Goal: Check status

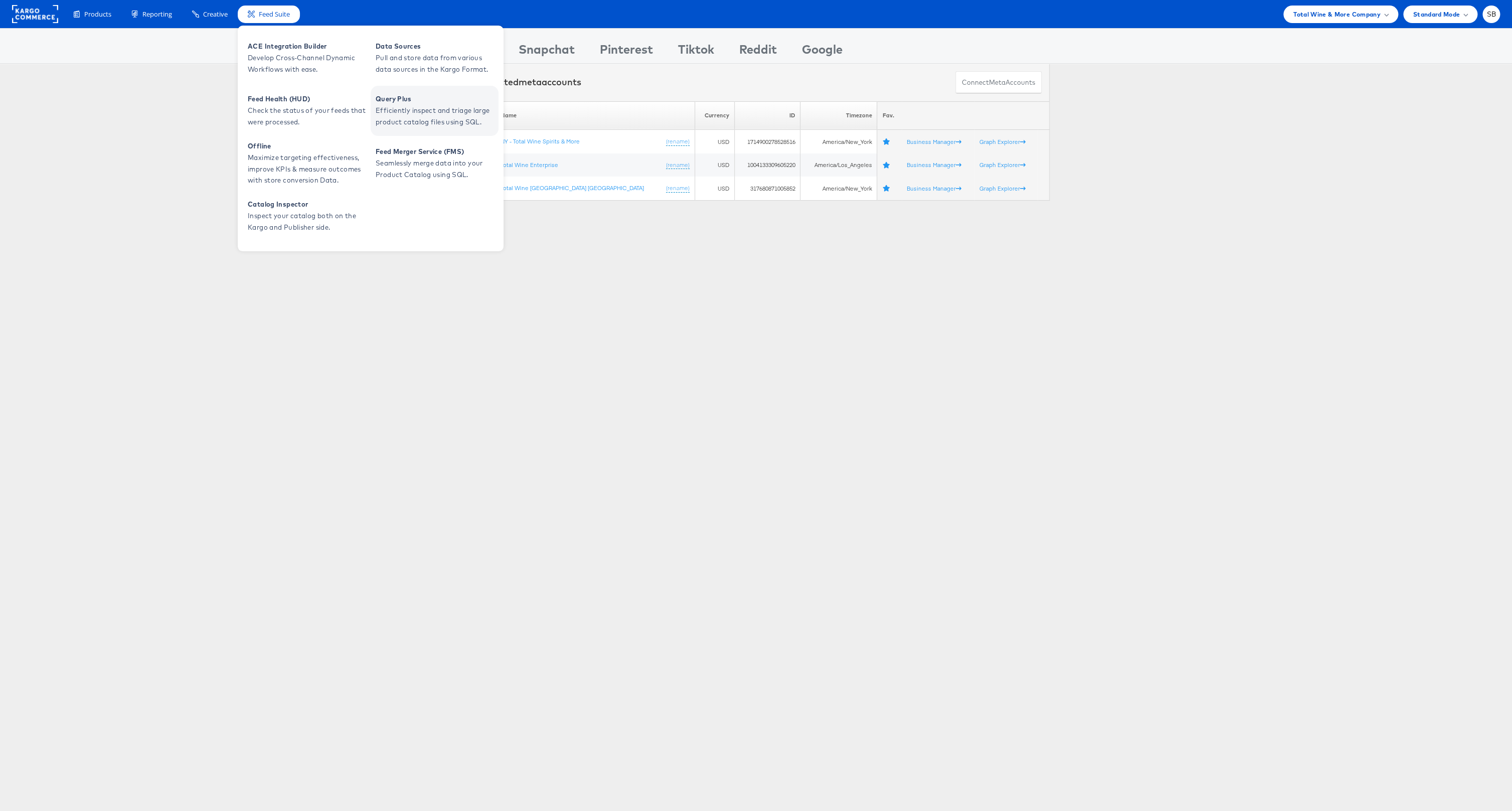
click at [416, 119] on span "Efficiently inspect and triage large product catalog files using SQL." at bounding box center [436, 116] width 120 height 23
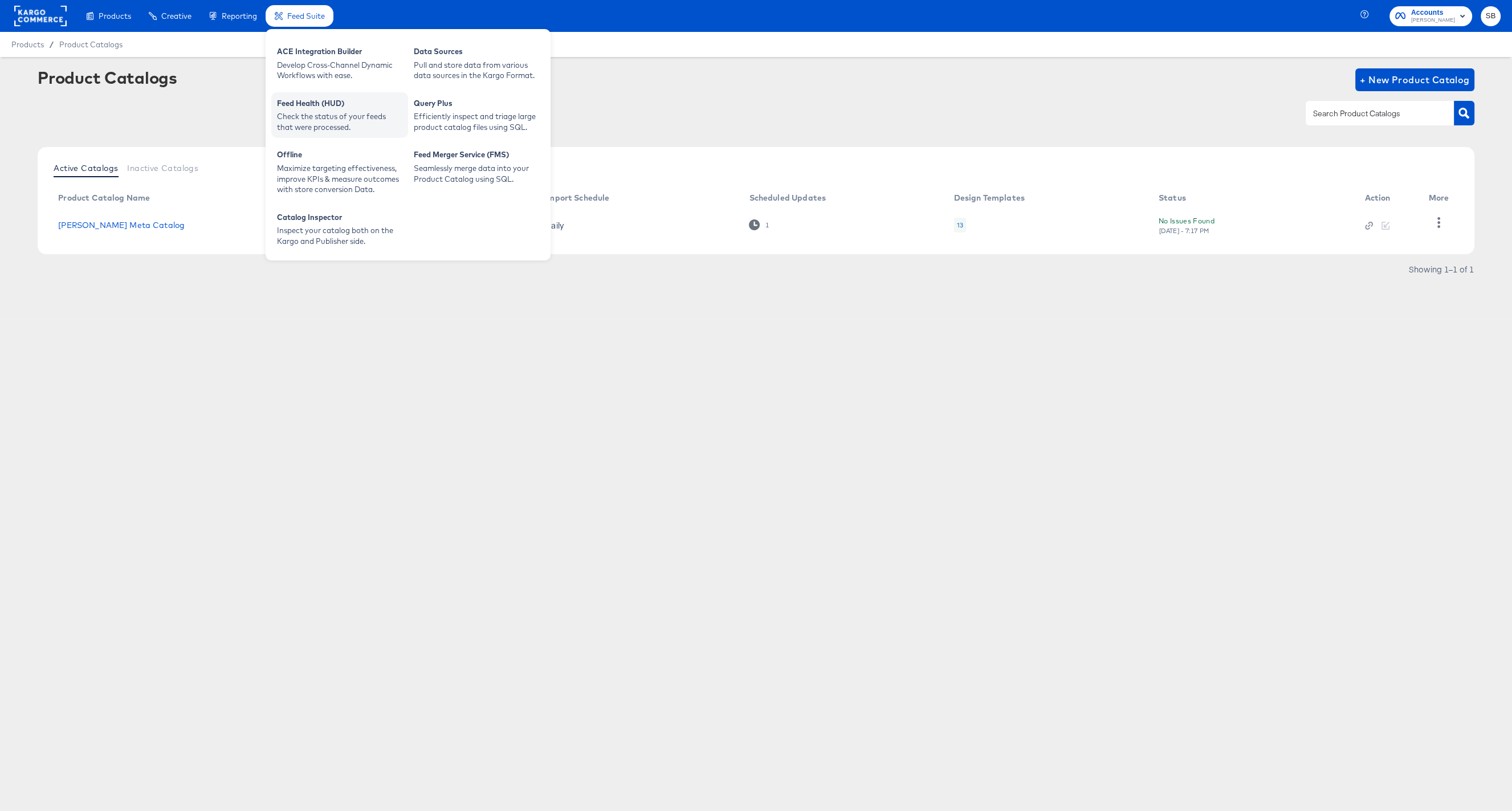
click at [325, 108] on div "Feed Health (HUD)" at bounding box center [339, 105] width 125 height 14
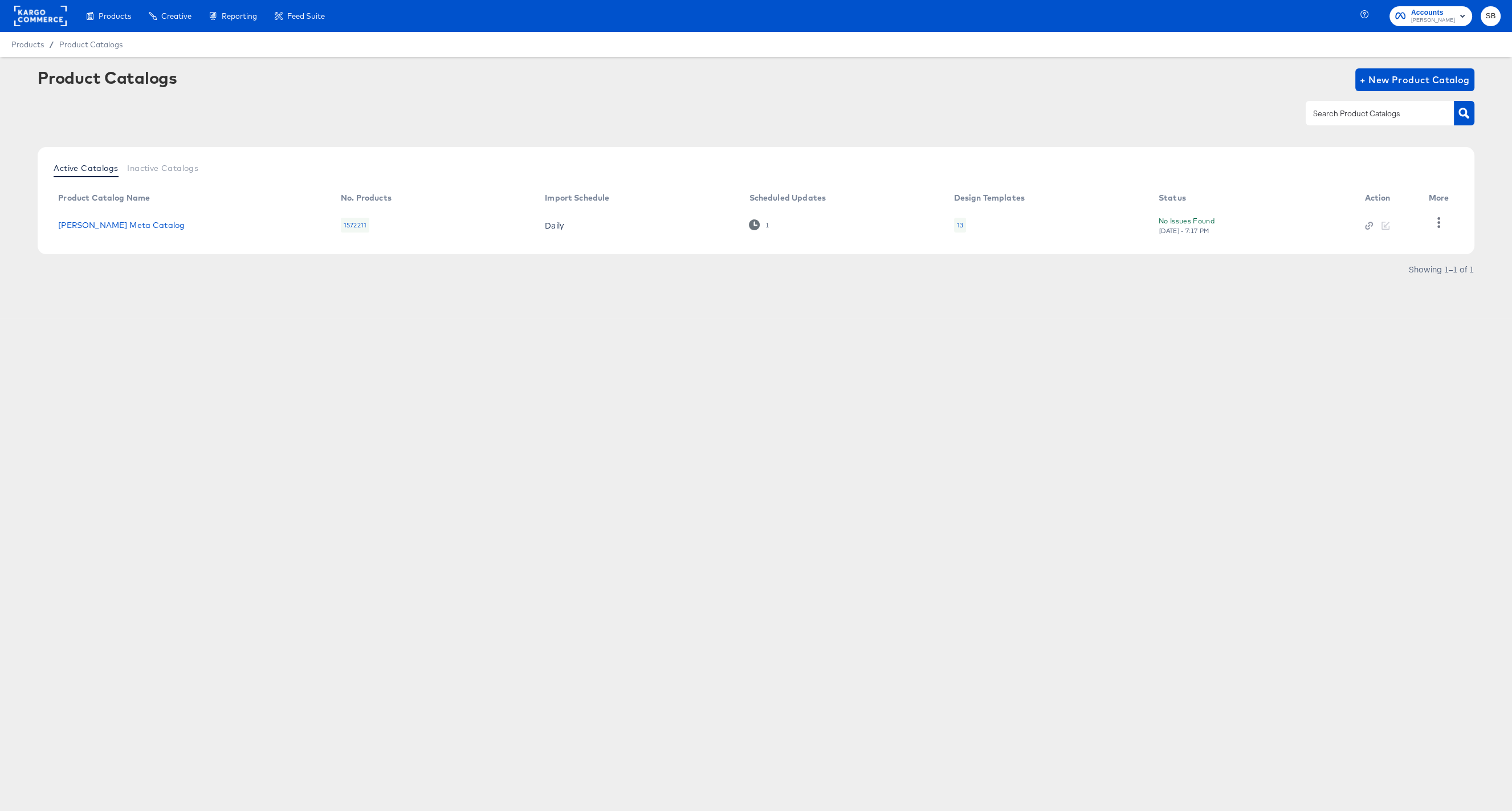
click at [664, 307] on article "Product Catalogs + New Product Catalog Active Catalogs Inactive Catalogs Produc…" at bounding box center [756, 187] width 1512 height 261
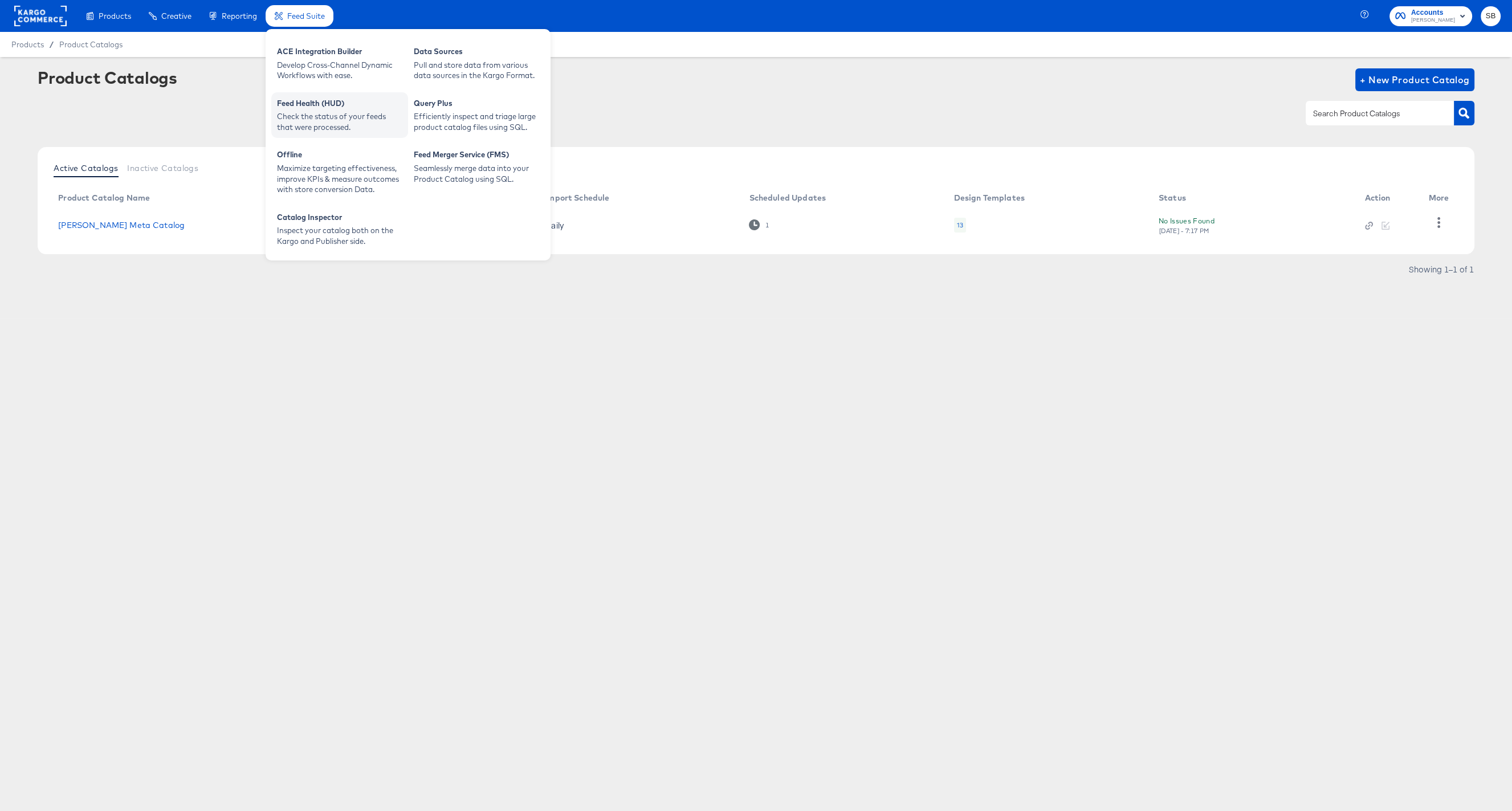
click at [338, 111] on div "Check the status of your feeds that were processed." at bounding box center [339, 122] width 125 height 21
